Goal: Ask a question

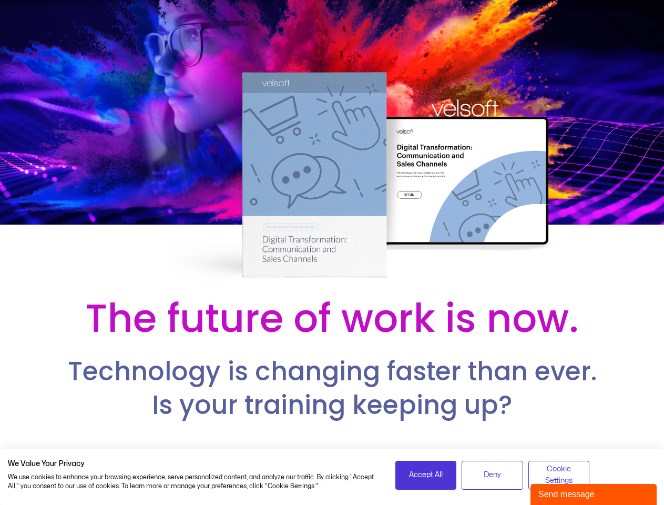
click at [332, 252] on div at bounding box center [332, 144] width 664 height 289
click at [426, 475] on span "Accept All" at bounding box center [426, 475] width 34 height 12
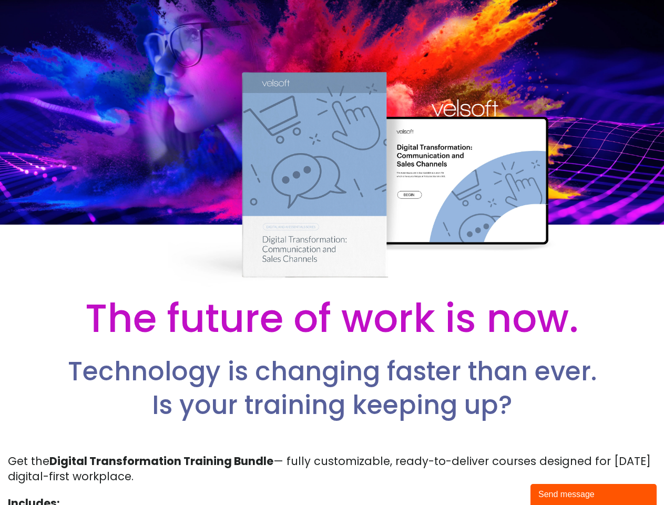
click at [492, 475] on p "Get the Digital Transformation Training Bundle — fully customizable, ready-to-d…" at bounding box center [332, 468] width 648 height 31
click at [559, 475] on p "Get the Digital Transformation Training Bundle — fully customizable, ready-to-d…" at bounding box center [332, 468] width 648 height 31
click at [593, 494] on div "Send message" at bounding box center [593, 494] width 110 height 13
